Goal: Task Accomplishment & Management: Manage account settings

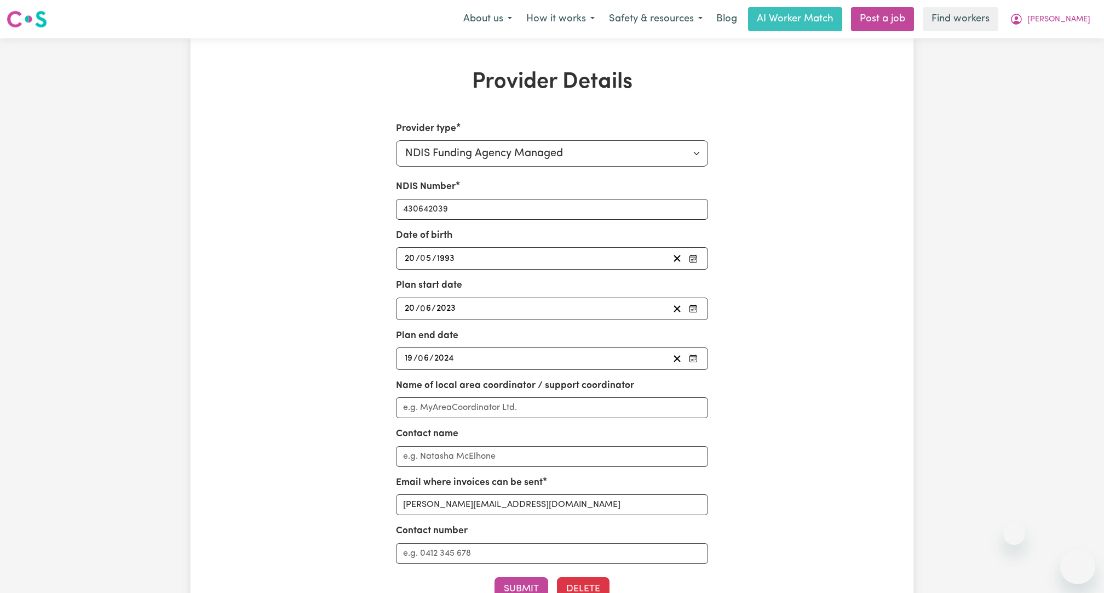
select select "NDIS_FUNDING_AGENCY_MANAGED"
click at [1056, 27] on button "[PERSON_NAME]" at bounding box center [1050, 19] width 95 height 23
click at [1051, 68] on link "Logout" at bounding box center [1054, 63] width 87 height 21
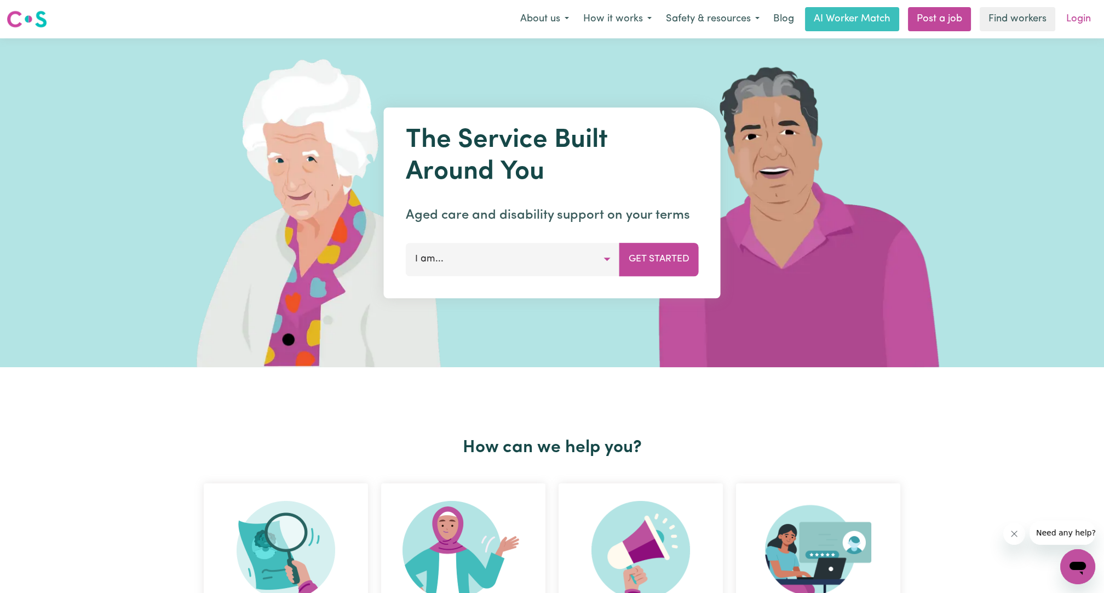
click at [1073, 17] on link "Login" at bounding box center [1079, 19] width 38 height 24
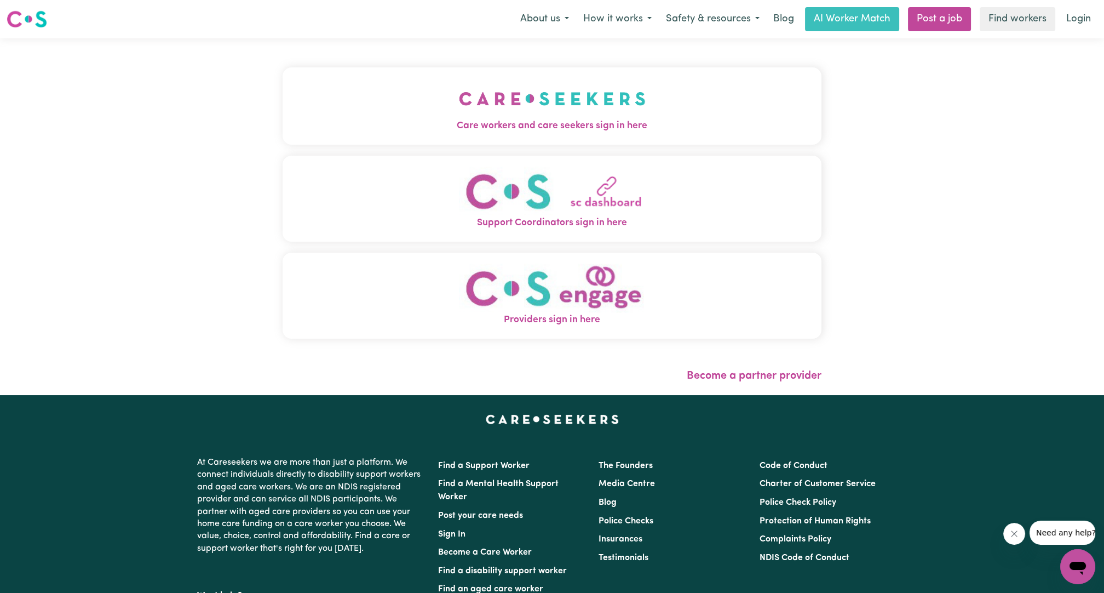
click at [439, 123] on span "Care workers and care seekers sign in here" at bounding box center [552, 126] width 539 height 14
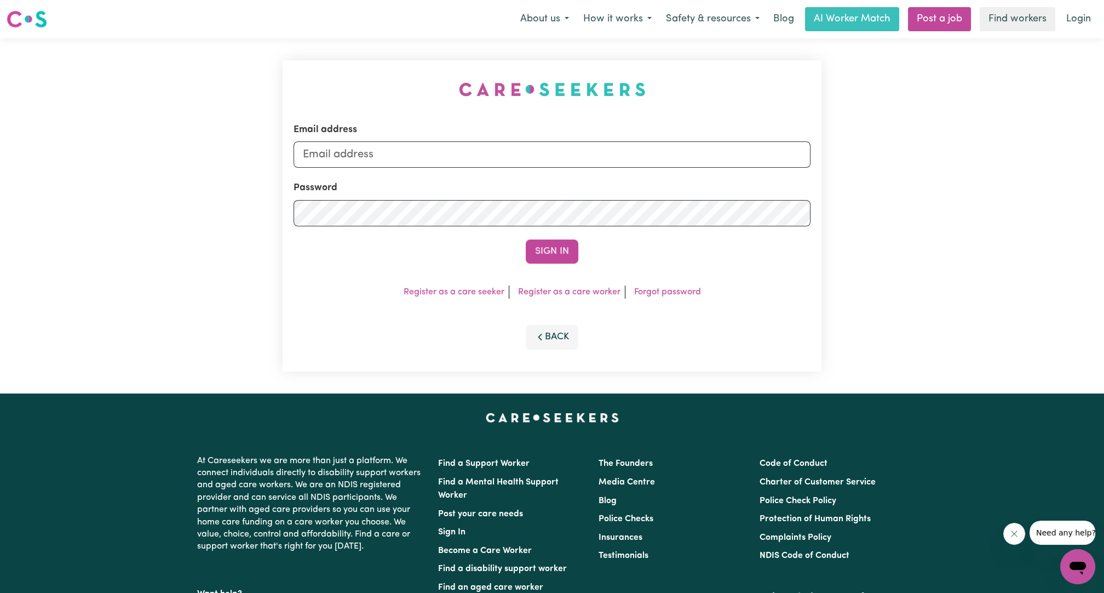
click at [444, 169] on form "Email address Password Sign In" at bounding box center [552, 193] width 517 height 141
click at [447, 155] on input "Email address" at bounding box center [552, 154] width 517 height 26
drag, startPoint x: 355, startPoint y: 152, endPoint x: 392, endPoint y: 163, distance: 38.2
click at [392, 163] on input "[EMAIL_ADDRESS][PERSON_NAME][DOMAIN_NAME]" at bounding box center [552, 154] width 517 height 26
click at [359, 143] on input "[EMAIL_ADDRESS][PERSON_NAME][DOMAIN_NAME]" at bounding box center [552, 154] width 517 height 26
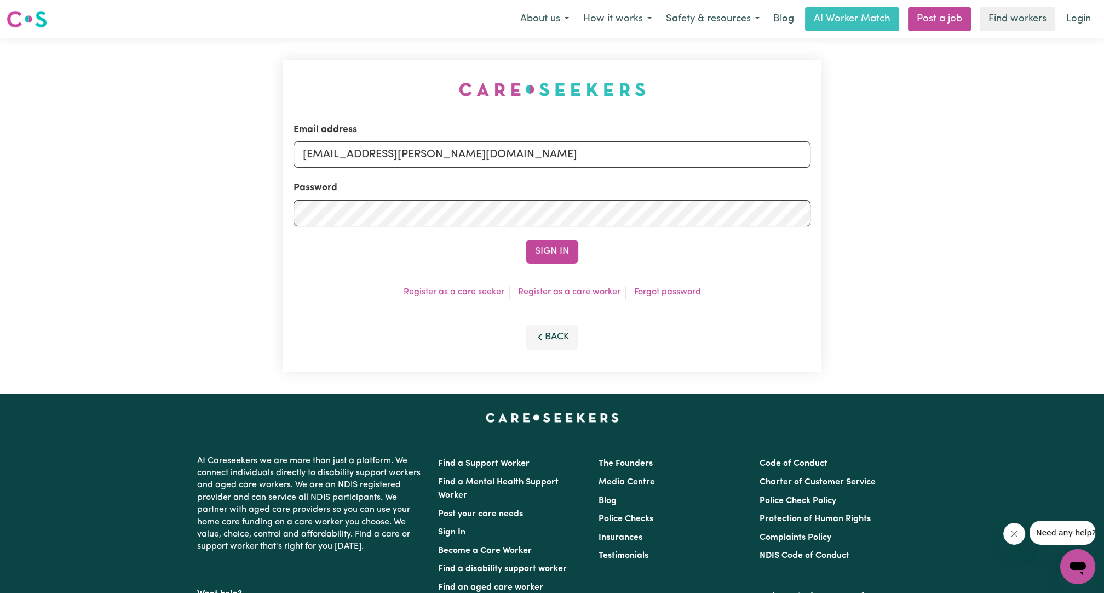
drag, startPoint x: 359, startPoint y: 150, endPoint x: 700, endPoint y: 163, distance: 341.5
click at [700, 163] on input "[EMAIL_ADDRESS][PERSON_NAME][DOMAIN_NAME]" at bounding box center [552, 154] width 517 height 26
click at [581, 236] on form "Email address superuser~[URL][PERSON_NAME][DOMAIN_NAME] Password Sign In" at bounding box center [552, 193] width 517 height 141
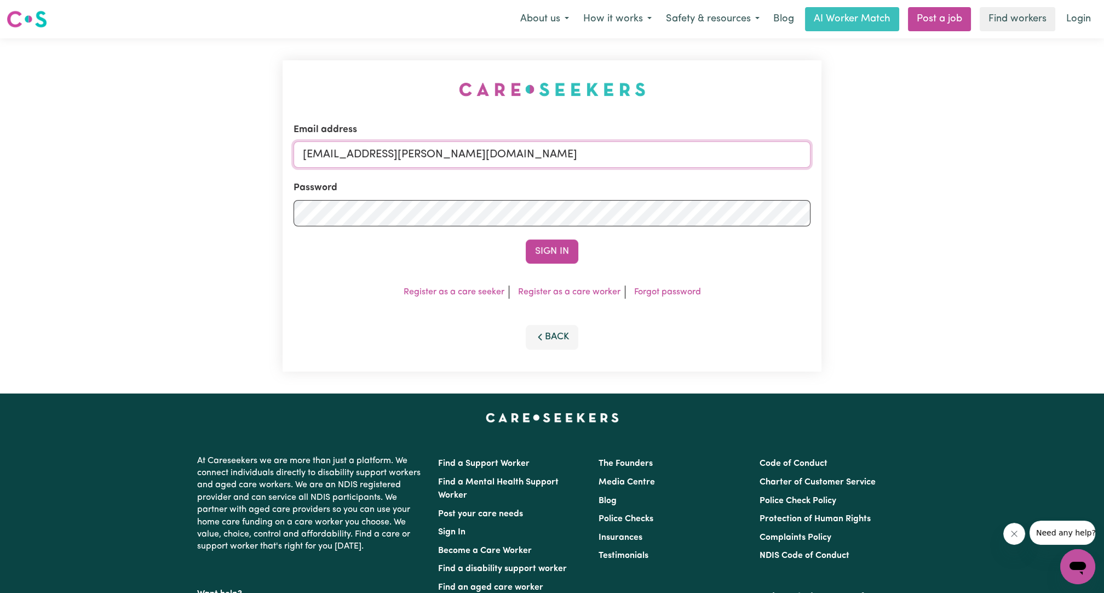
click at [352, 158] on input "[EMAIL_ADDRESS][PERSON_NAME][DOMAIN_NAME]" at bounding box center [552, 154] width 517 height 26
drag, startPoint x: 358, startPoint y: 157, endPoint x: 608, endPoint y: 134, distance: 250.9
click at [608, 135] on div "Email address [EMAIL_ADDRESS][PERSON_NAME][DOMAIN_NAME]" at bounding box center [552, 145] width 517 height 45
paste input "[EMAIL_ADDRESS][DOMAIN_NAME]"
type input "[EMAIL_ADDRESS][DOMAIN_NAME]"
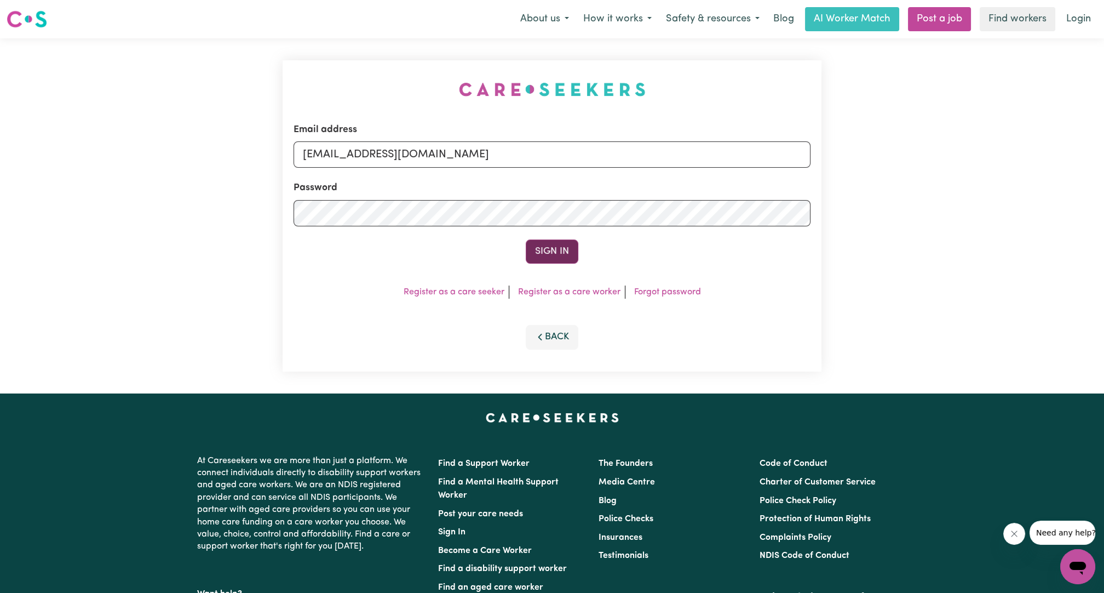
click at [567, 247] on button "Sign In" at bounding box center [552, 251] width 53 height 24
